Goal: Task Accomplishment & Management: Manage account settings

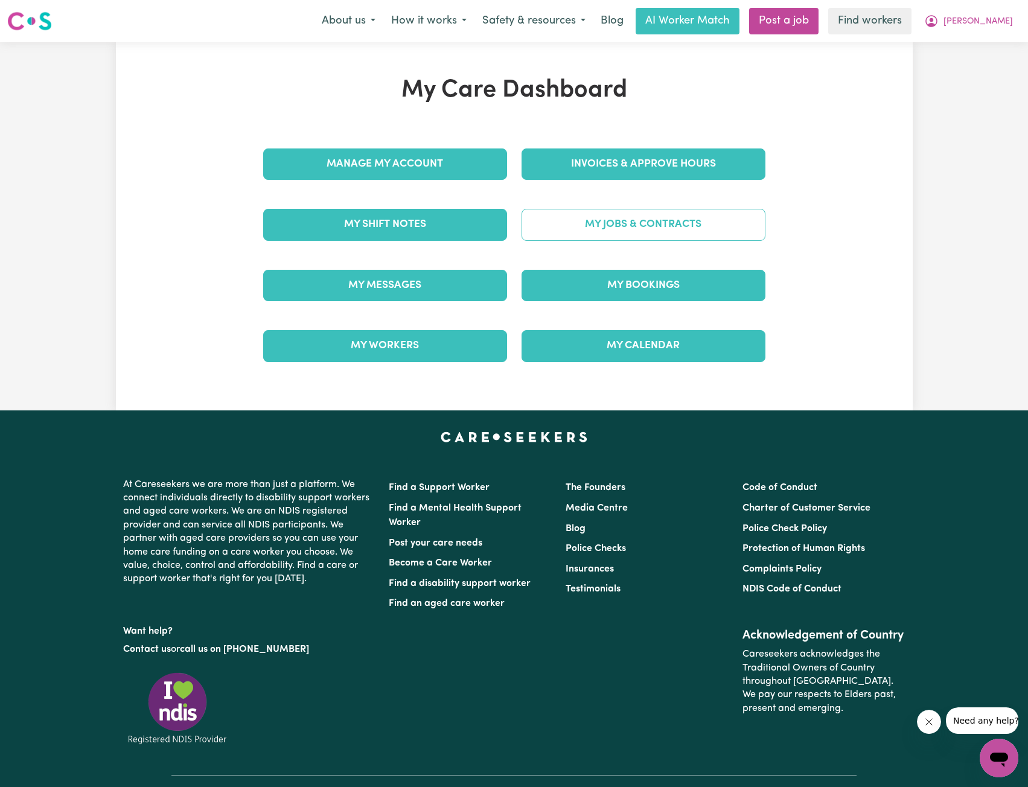
click at [674, 229] on link "My Jobs & Contracts" at bounding box center [643, 224] width 244 height 31
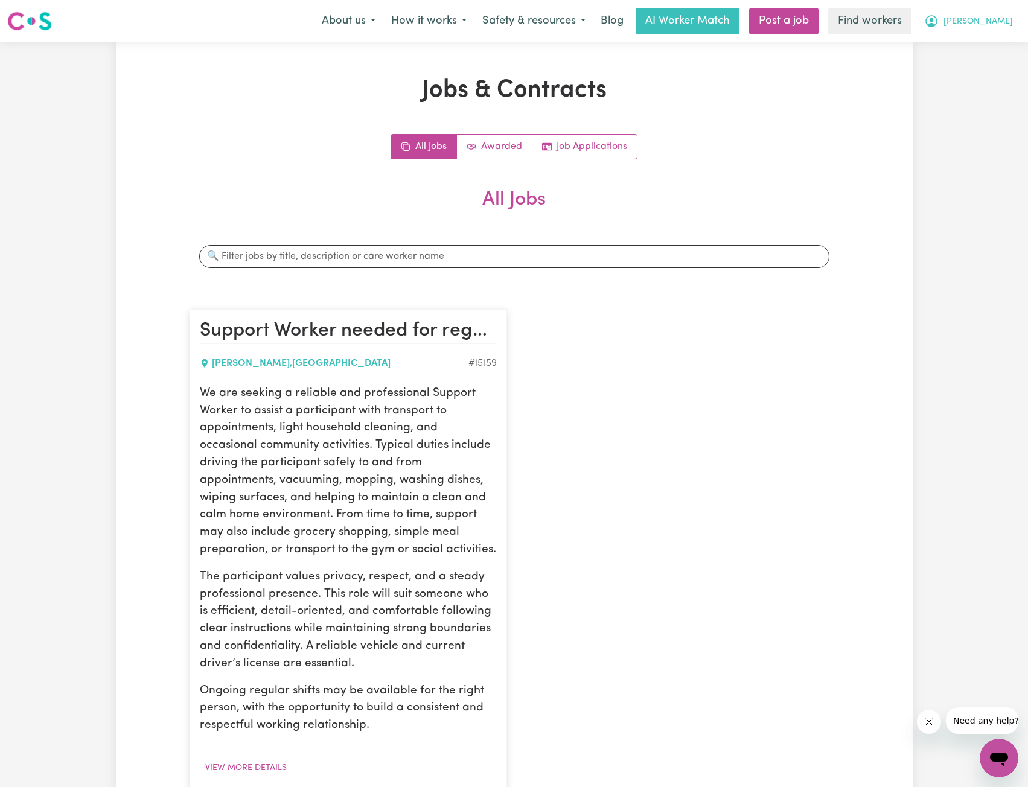
click at [993, 27] on span "[PERSON_NAME]" at bounding box center [977, 21] width 69 height 13
click at [987, 48] on link "My Dashboard" at bounding box center [971, 47] width 95 height 23
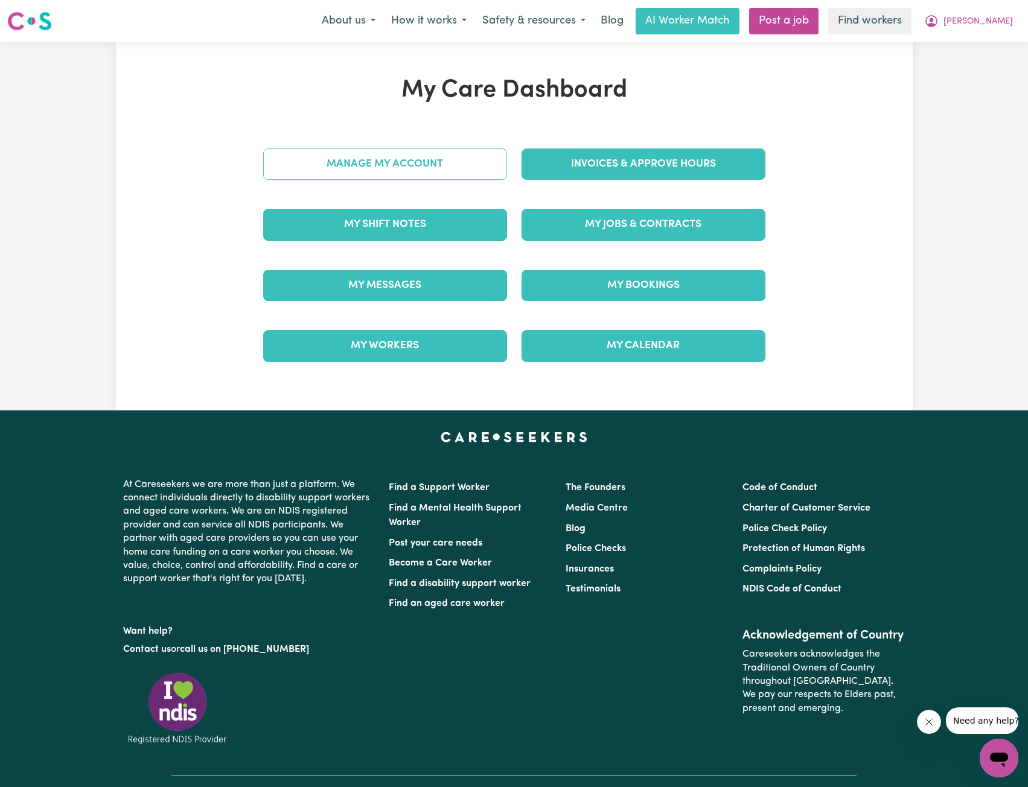
click at [460, 170] on link "Manage My Account" at bounding box center [385, 163] width 244 height 31
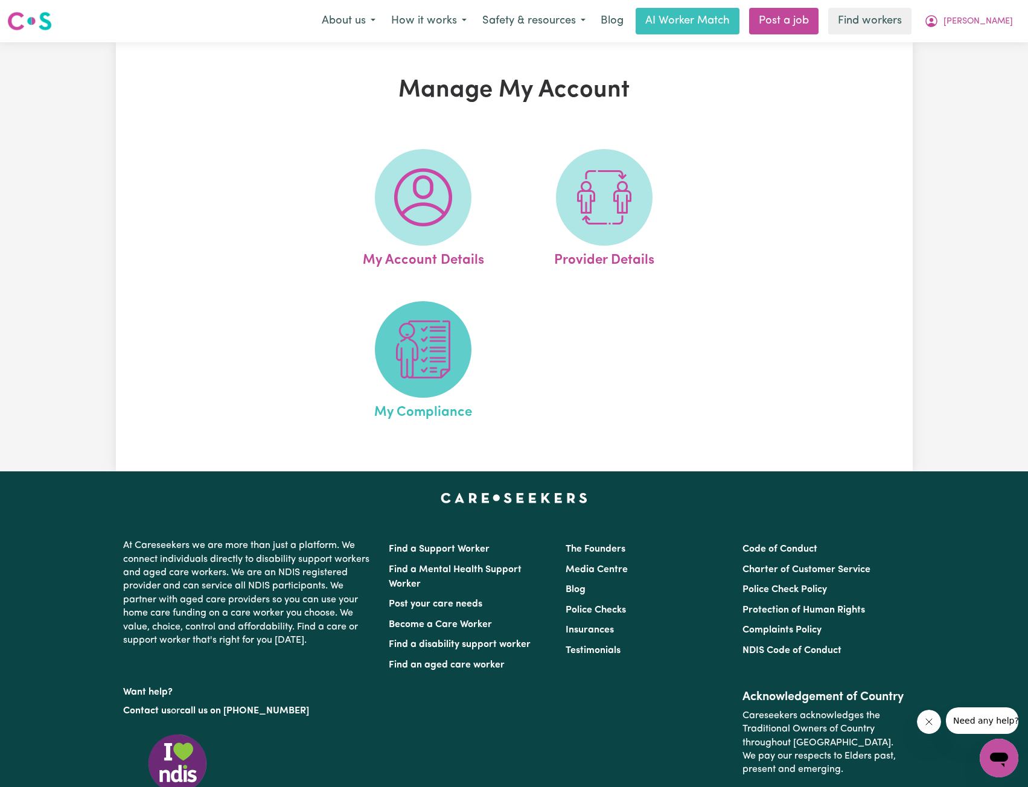
click at [433, 348] on img at bounding box center [423, 349] width 58 height 58
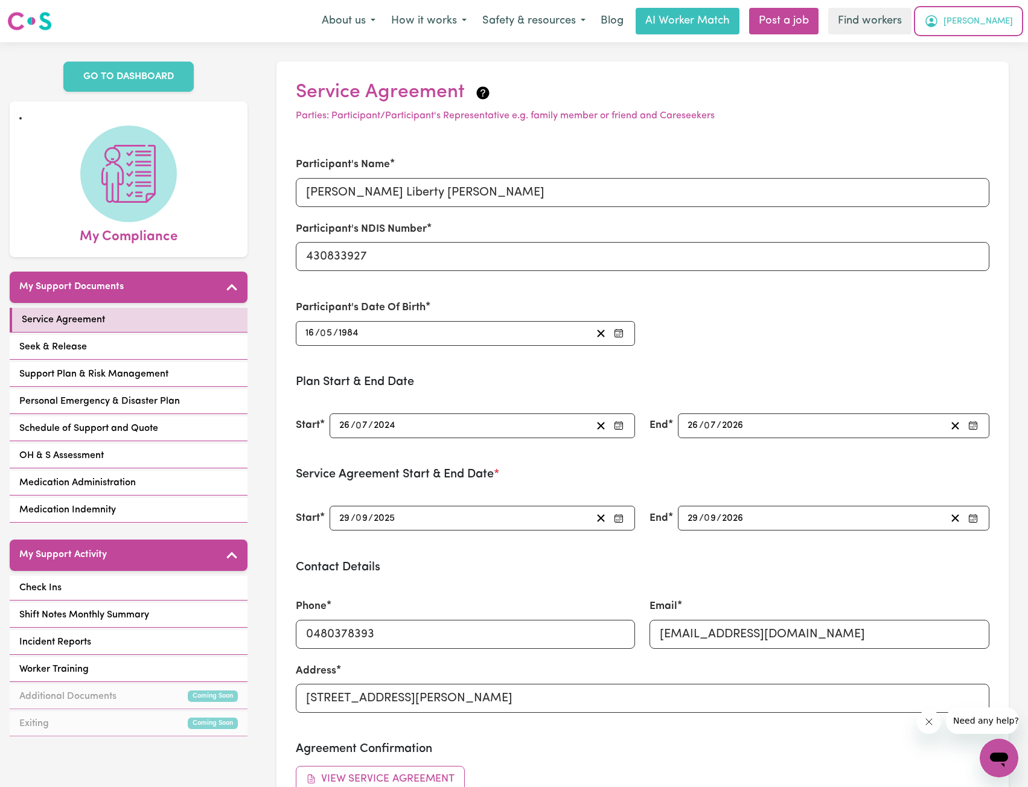
click at [995, 28] on span "[PERSON_NAME]" at bounding box center [977, 21] width 69 height 13
click at [982, 43] on link "My Dashboard" at bounding box center [971, 47] width 95 height 23
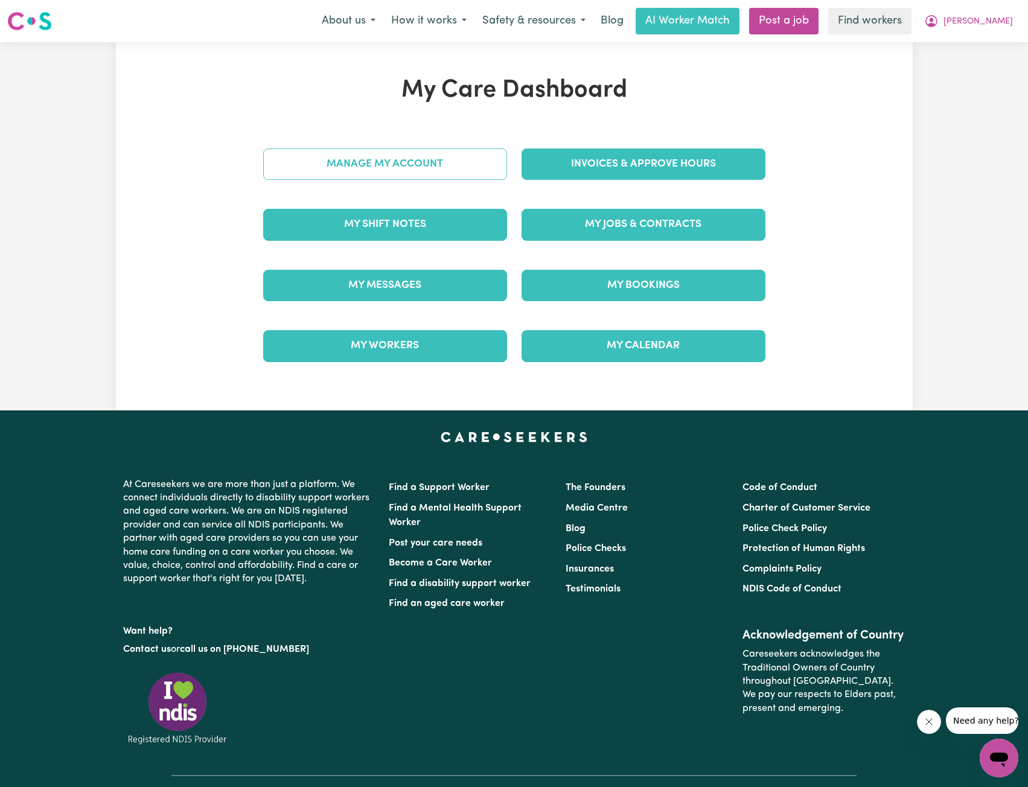
click at [450, 161] on link "Manage My Account" at bounding box center [385, 163] width 244 height 31
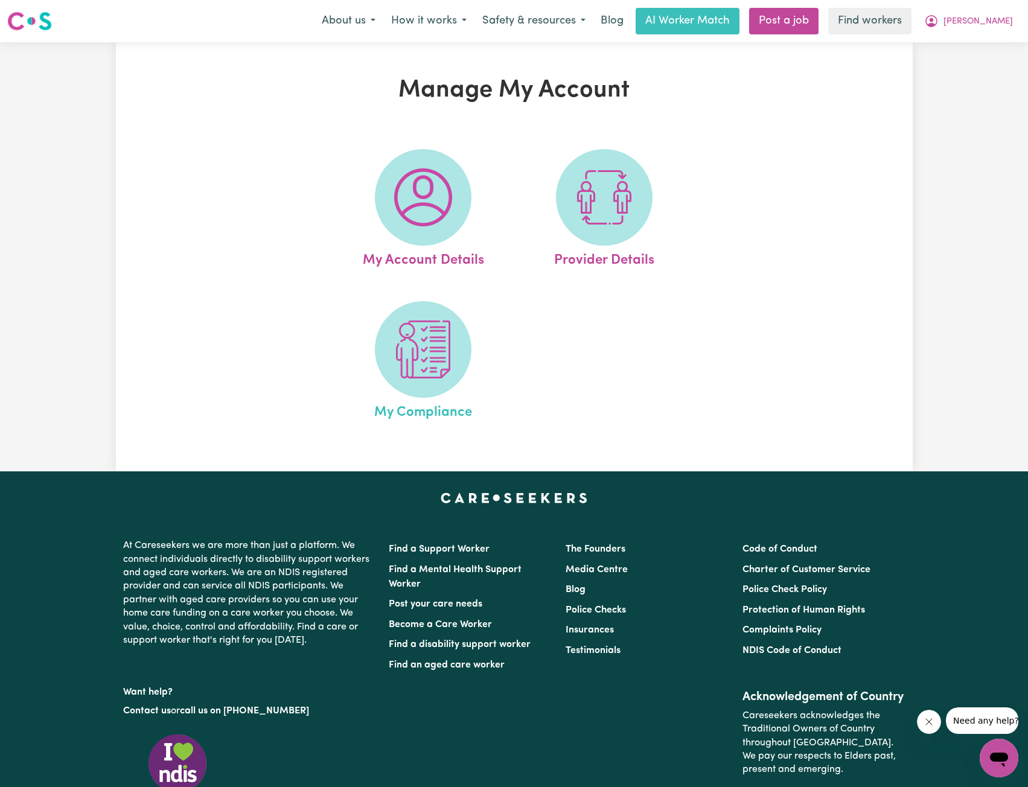
click at [475, 375] on link "My Compliance" at bounding box center [423, 362] width 174 height 122
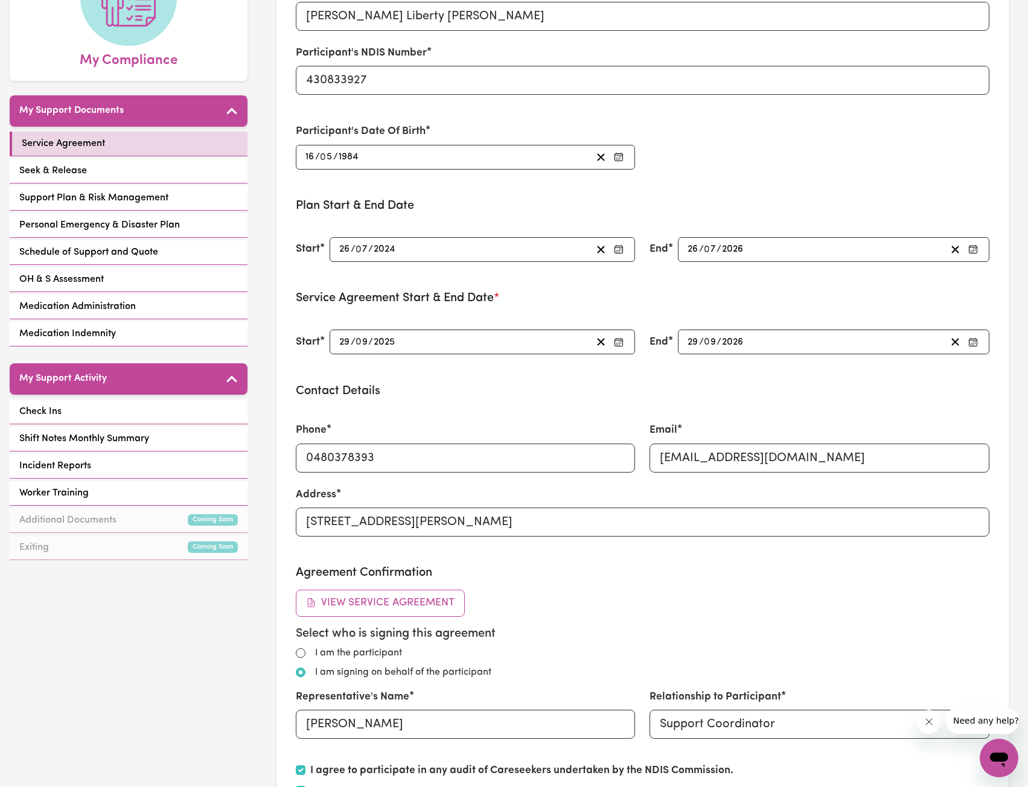
scroll to position [181, 0]
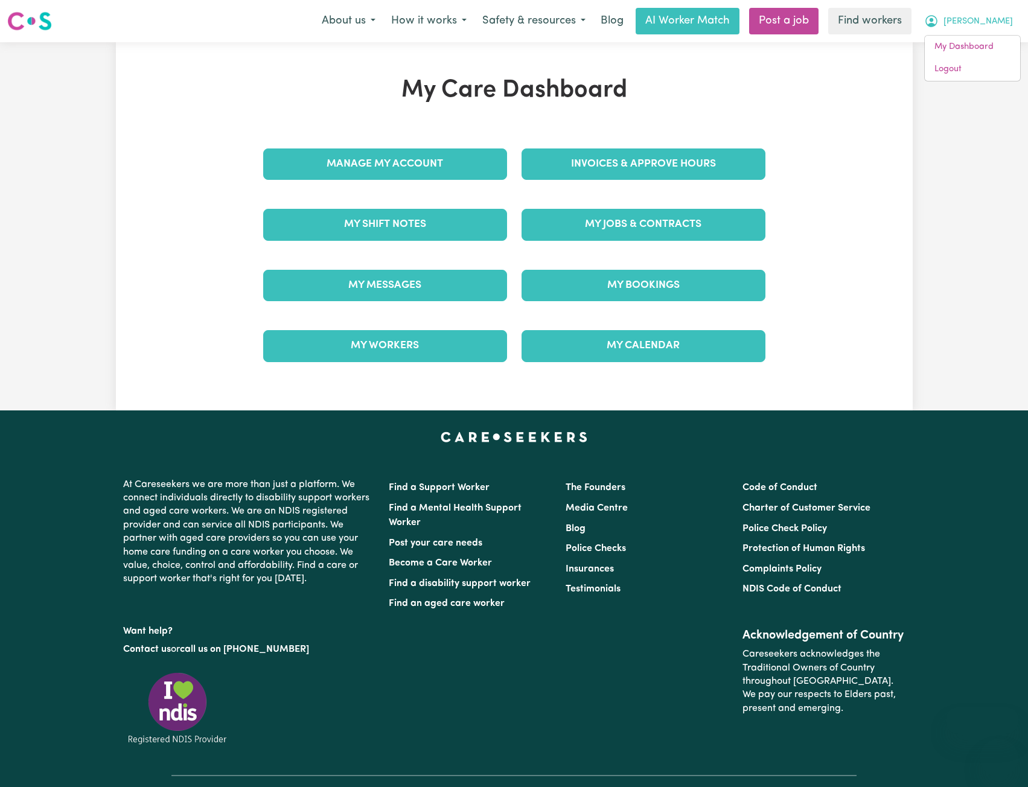
click at [979, 76] on link "Logout" at bounding box center [971, 69] width 95 height 23
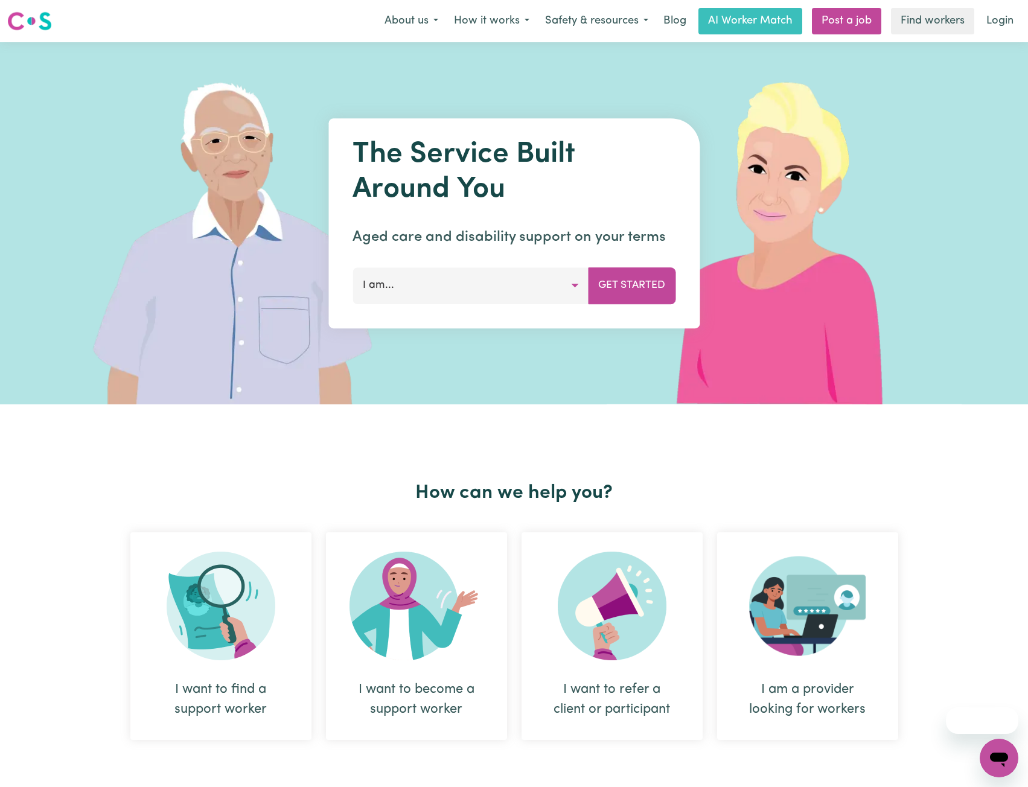
drag, startPoint x: 0, startPoint y: 0, endPoint x: 999, endPoint y: 36, distance: 999.3
click at [999, 36] on nav "Menu About us How it works Safety & resources Blog AI Worker Match Post a job F…" at bounding box center [514, 21] width 1028 height 42
click at [1004, 24] on link "Login" at bounding box center [1000, 21] width 42 height 27
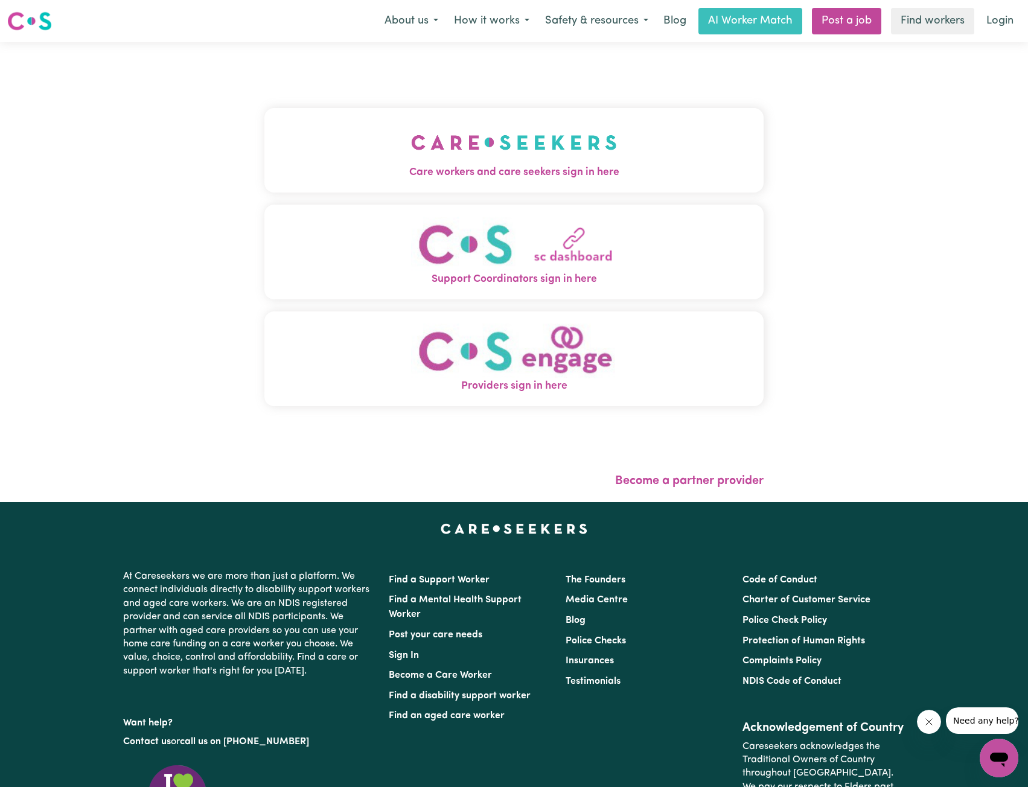
click at [545, 104] on div "Care workers and care seekers sign in here Support Coordinators sign in here Pr…" at bounding box center [514, 272] width 514 height 460
click at [518, 141] on img "Care workers and care seekers sign in here" at bounding box center [514, 142] width 206 height 45
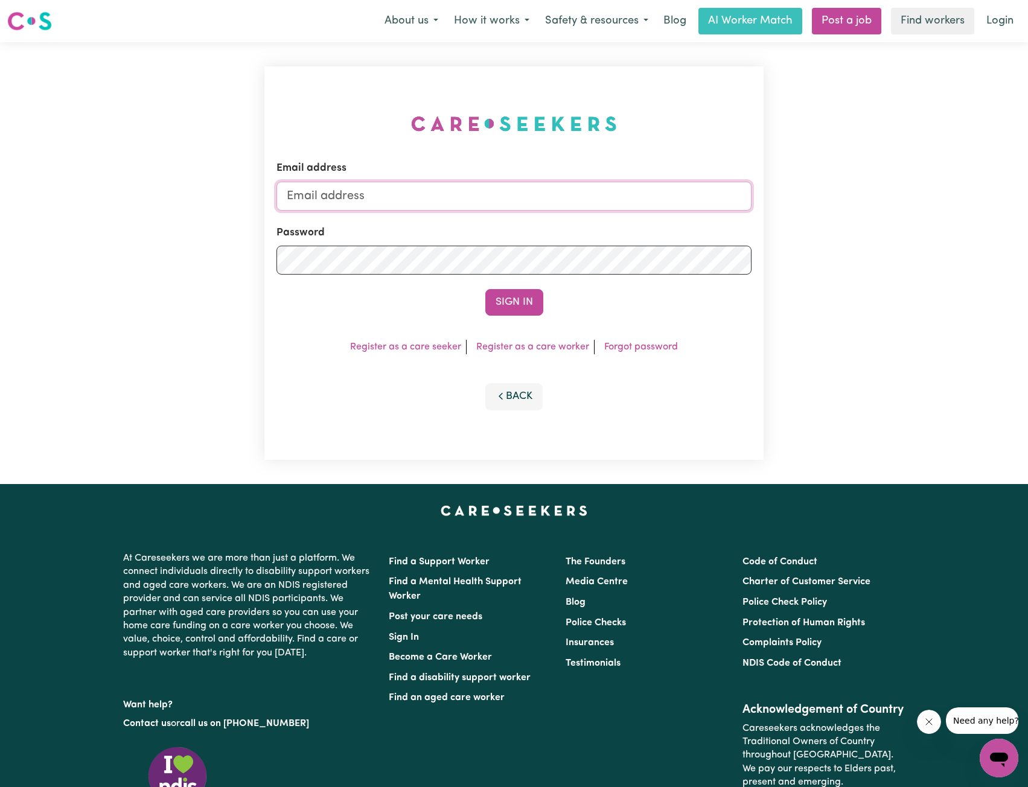
drag, startPoint x: 552, startPoint y: 188, endPoint x: 550, endPoint y: 199, distance: 11.0
click at [552, 188] on input "Email address" at bounding box center [514, 196] width 476 height 29
drag, startPoint x: 346, startPoint y: 202, endPoint x: 567, endPoint y: 234, distance: 223.8
click at [588, 217] on form "Email address superuser~ethan@careseekers.com.au Password Sign In" at bounding box center [514, 238] width 476 height 155
type input "superuser~alexandermcdonald@careseekers.com.au"
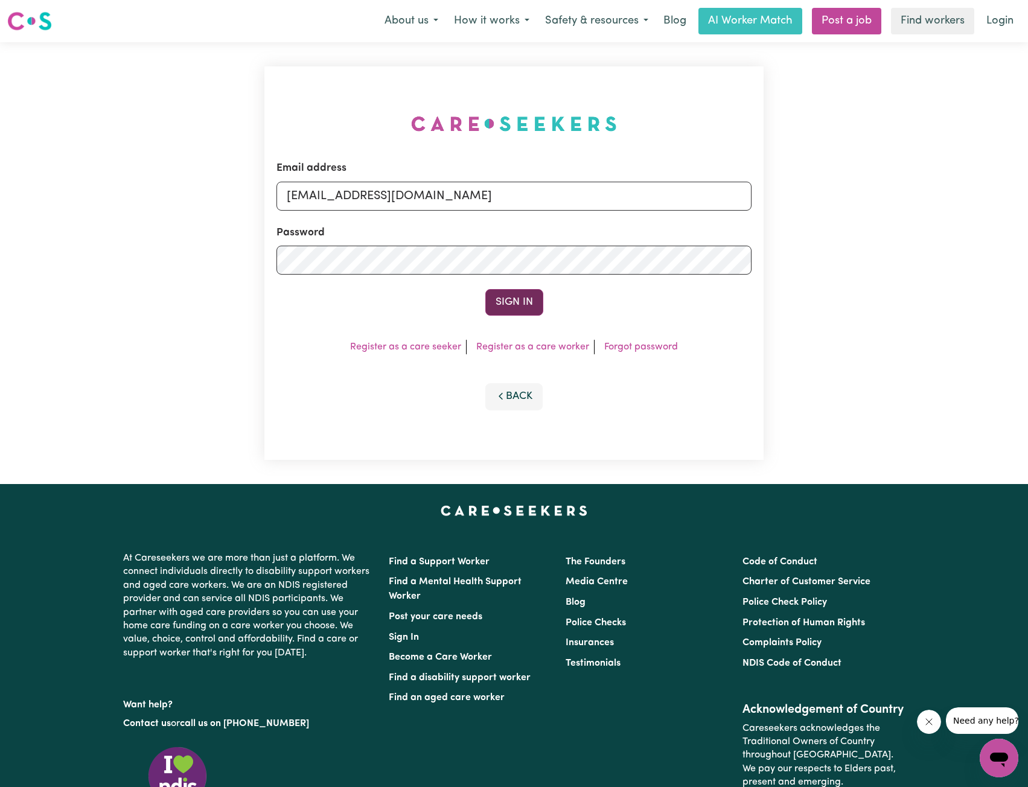
click at [523, 297] on button "Sign In" at bounding box center [514, 302] width 58 height 27
